Goal: Transaction & Acquisition: Subscribe to service/newsletter

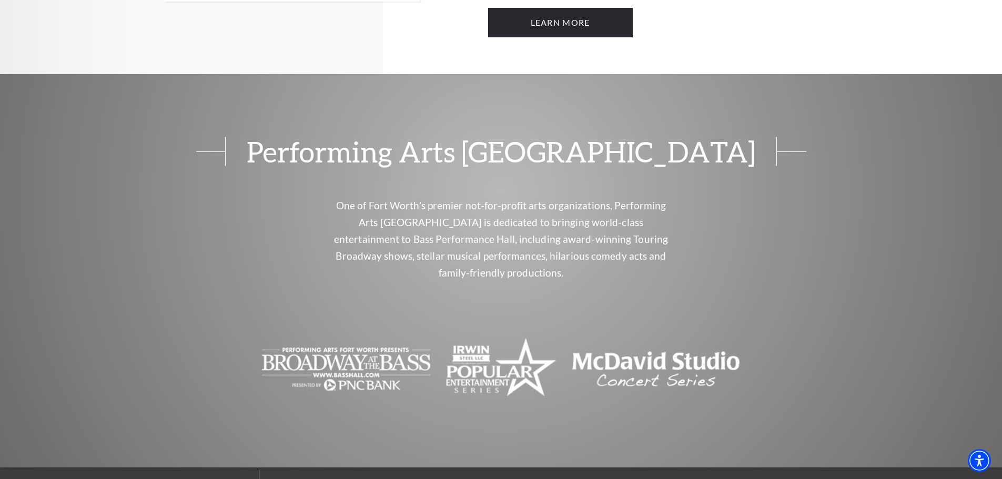
scroll to position [736, 0]
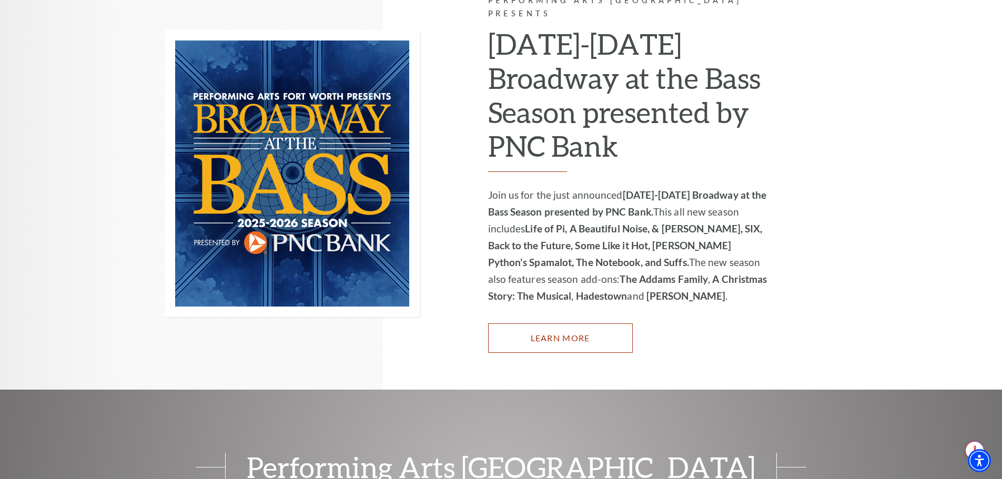
click at [530, 332] on link "Learn More" at bounding box center [560, 337] width 145 height 29
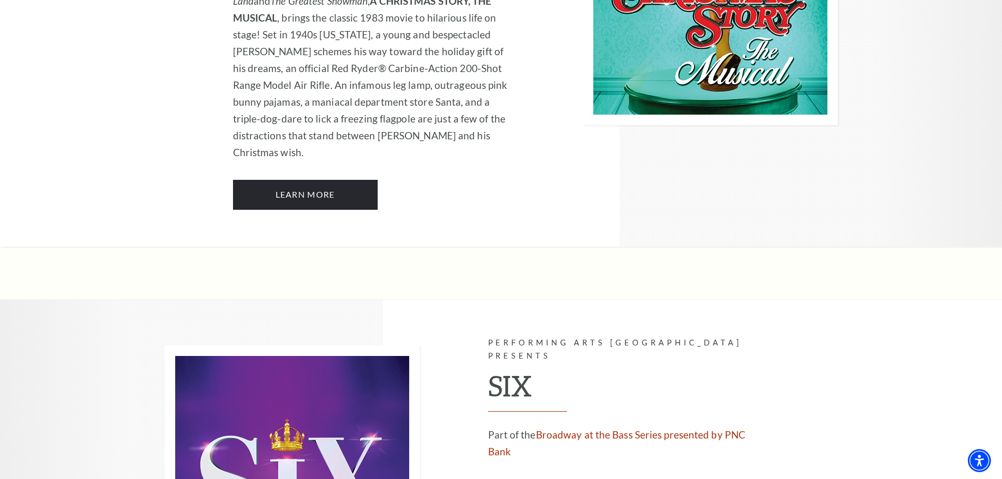
scroll to position [3839, 0]
